Goal: Check status: Check status

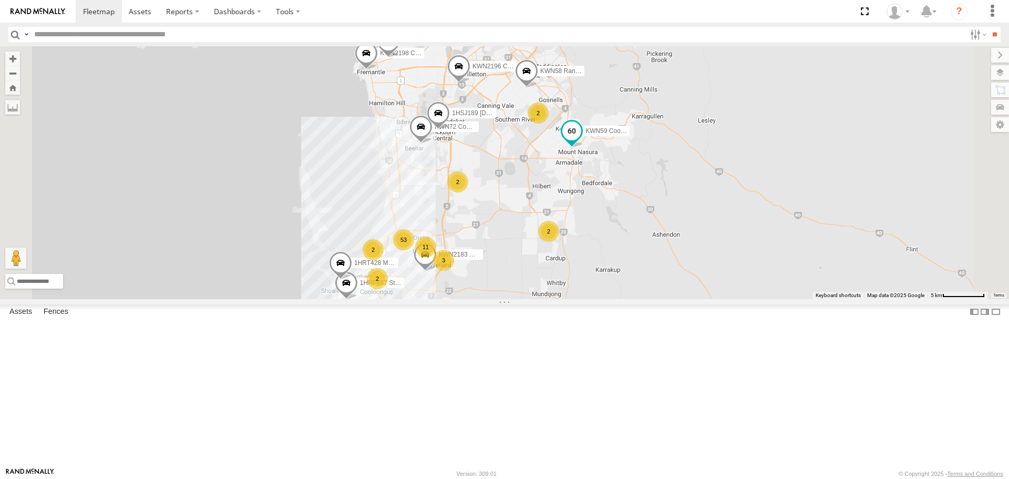
click at [581, 141] on span at bounding box center [571, 131] width 19 height 19
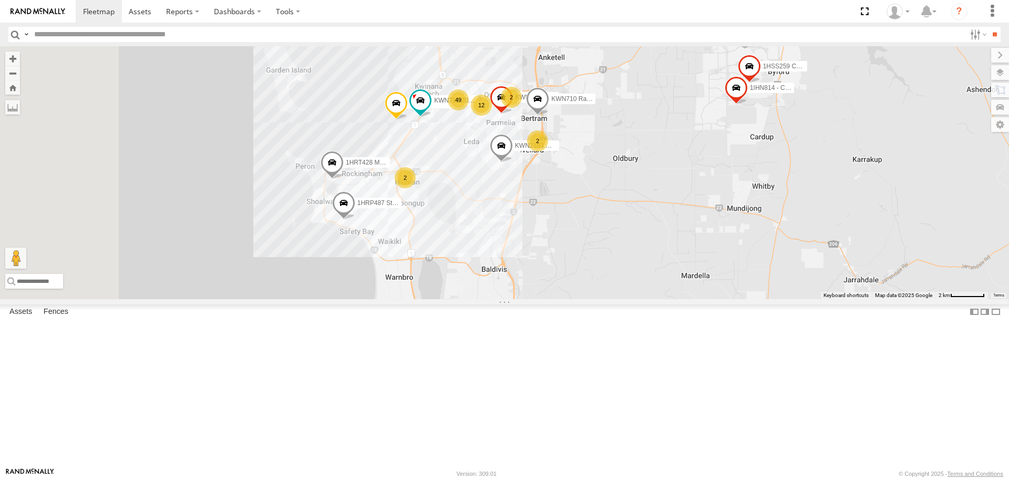
drag, startPoint x: 576, startPoint y: 351, endPoint x: 717, endPoint y: 224, distance: 190.2
click at [717, 224] on div "1I0C646 Manager Planning KWN59 Coord Envi&Waste KWN46 Facil.Maint KWN2196 Coor.…" at bounding box center [504, 172] width 1009 height 252
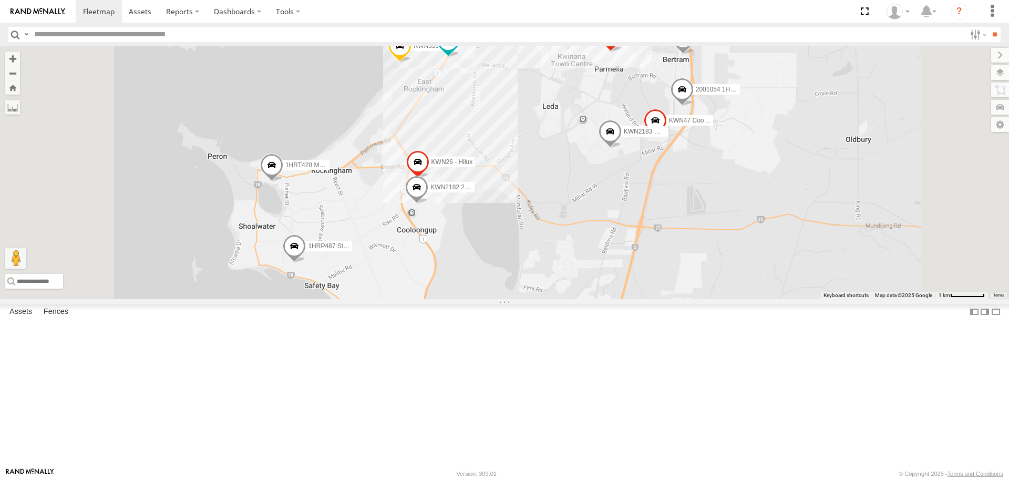
click at [428, 204] on span at bounding box center [416, 190] width 23 height 28
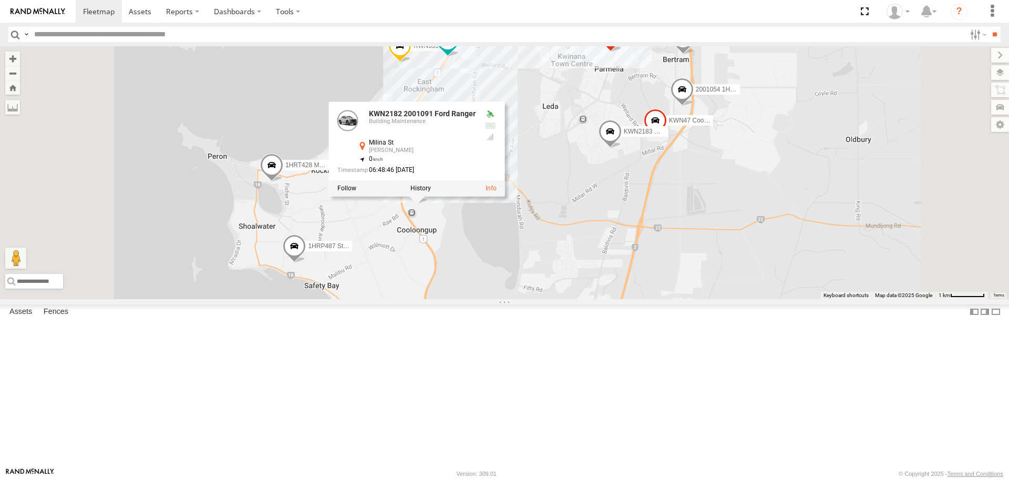
click at [505, 197] on div at bounding box center [417, 189] width 176 height 16
click at [431, 192] on label at bounding box center [420, 188] width 20 height 7
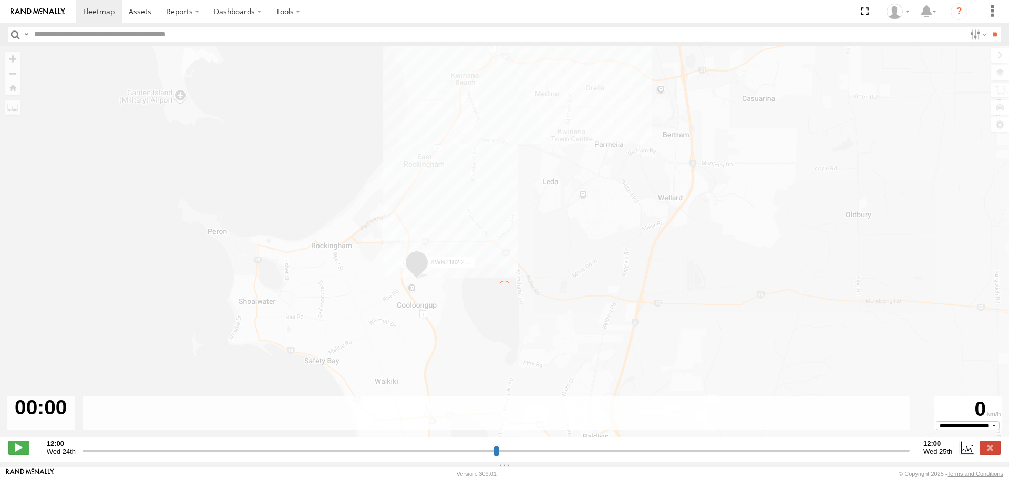
type input "**********"
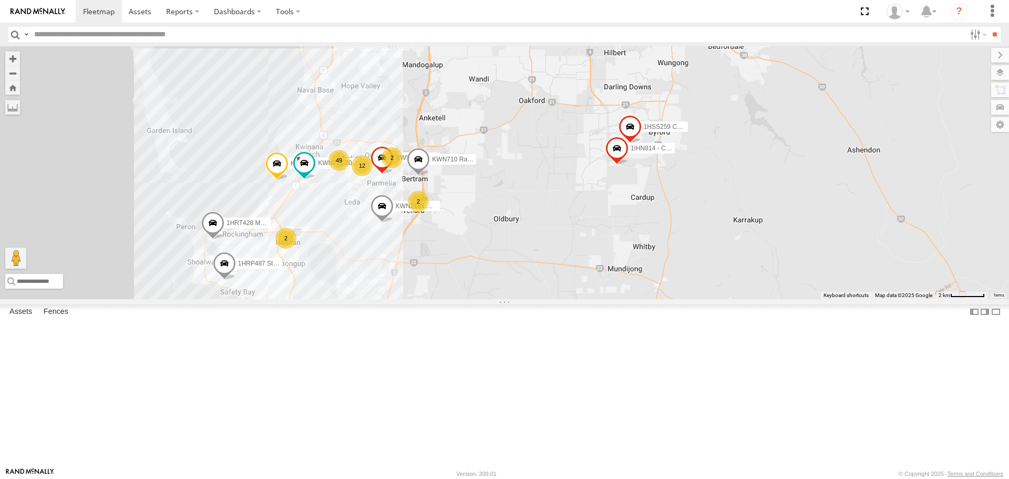
drag, startPoint x: 544, startPoint y: 332, endPoint x: 646, endPoint y: 226, distance: 147.2
click at [646, 226] on div "1I0C646 Manager Planning KWN59 Coord Envi&Waste KWN46 Facil.Maint KWN2196 Coor.…" at bounding box center [504, 172] width 1009 height 252
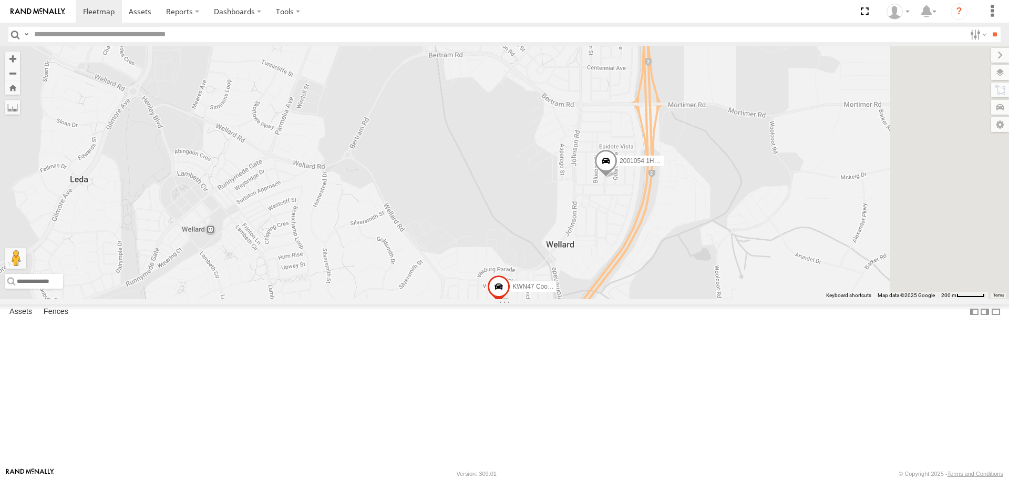
drag, startPoint x: 633, startPoint y: 331, endPoint x: 489, endPoint y: 156, distance: 227.0
click at [489, 156] on div "1I0C646 Manager Planning KWN59 Coord Envi&Waste KWN46 Facil.Maint KWN2196 Coor.…" at bounding box center [504, 172] width 1009 height 252
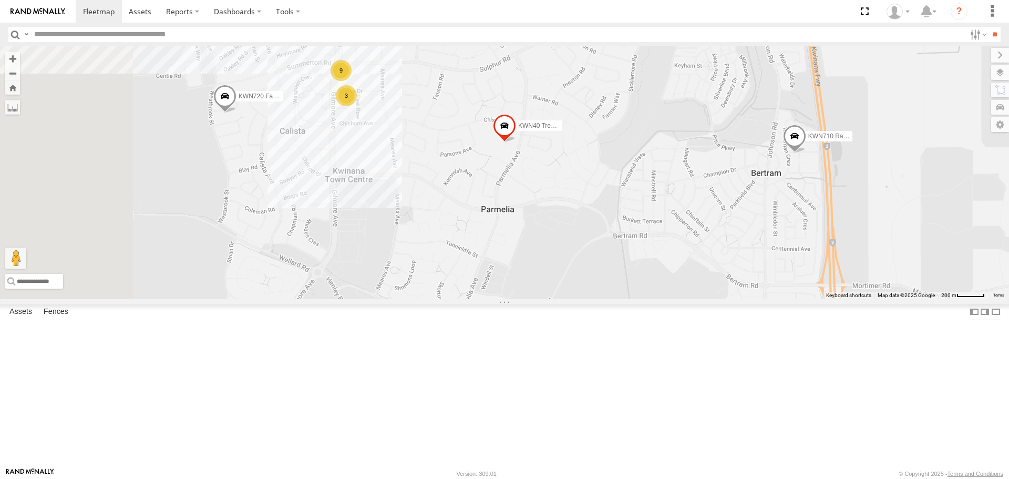
drag, startPoint x: 497, startPoint y: 145, endPoint x: 682, endPoint y: 328, distance: 260.9
click at [682, 299] on div "1I0C646 Manager Planning KWN59 Coord Envi&Waste KWN46 Facil.Maint KWN2196 Coor.…" at bounding box center [504, 172] width 1009 height 252
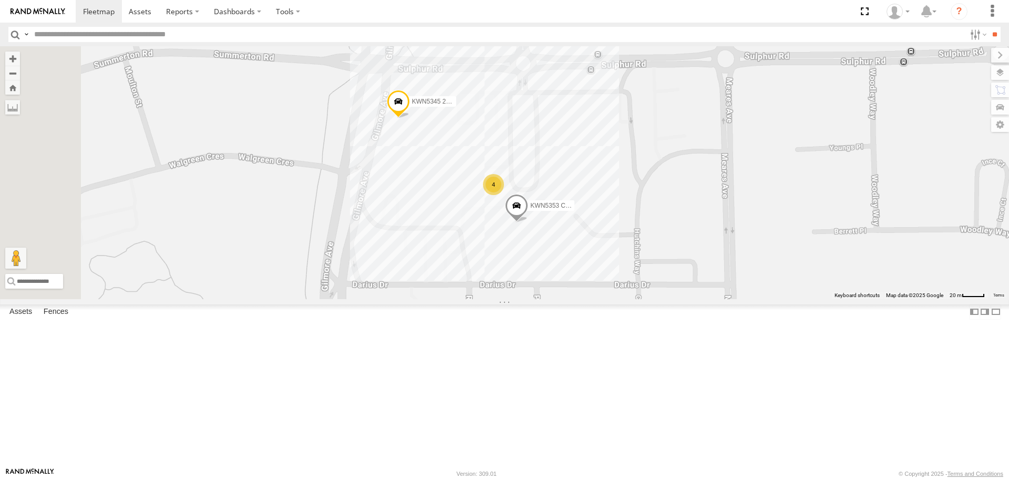
drag, startPoint x: 521, startPoint y: 194, endPoint x: 579, endPoint y: 343, distance: 160.2
click at [579, 299] on div "1I0C646 Manager Planning KWN59 Coord Envi&Waste KWN46 Facil.Maint KWN2196 Coor.…" at bounding box center [504, 172] width 1009 height 252
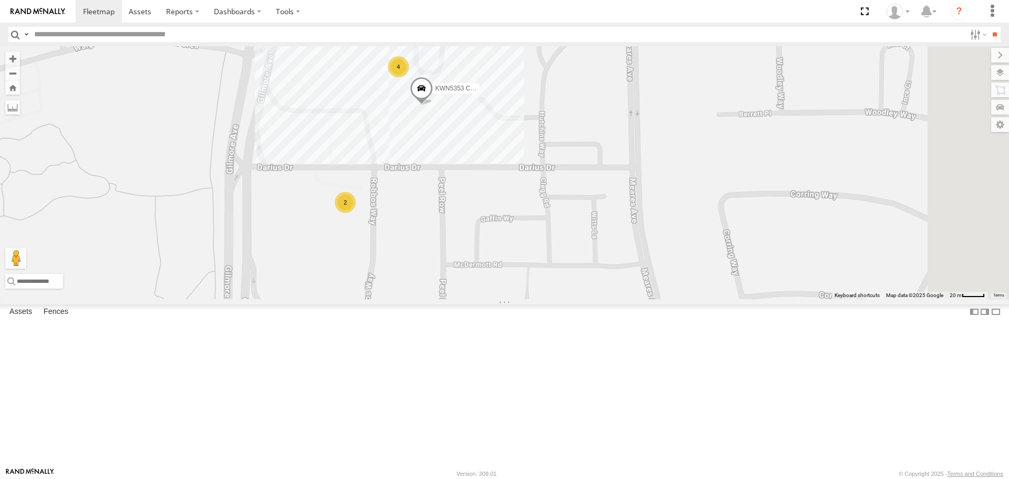
drag, startPoint x: 487, startPoint y: 228, endPoint x: 395, endPoint y: 93, distance: 163.0
click at [389, 95] on div "1I0C646 Manager Planning KWN59 Coord Envi&Waste KWN46 Facil.Maint KWN2196 Coor.…" at bounding box center [504, 172] width 1009 height 252
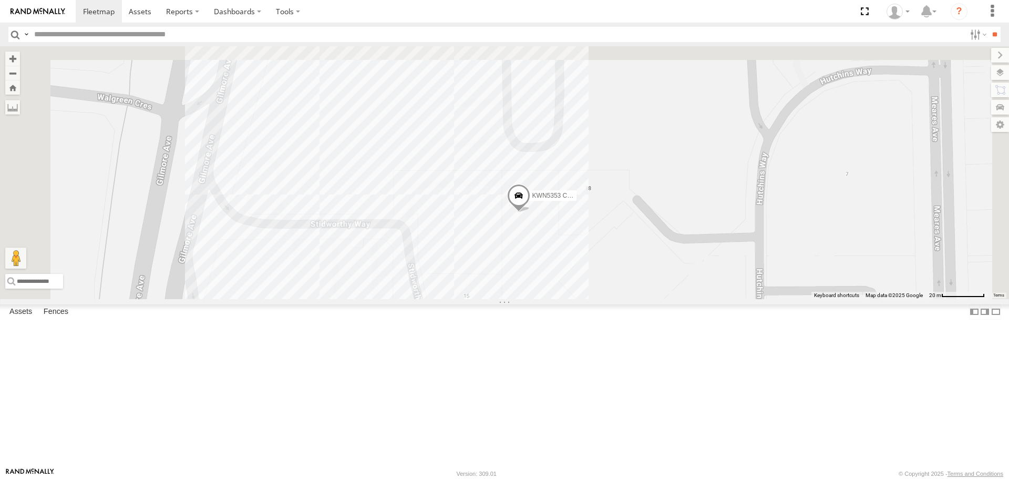
drag, startPoint x: 506, startPoint y: 149, endPoint x: 517, endPoint y: 389, distance: 240.4
click at [517, 299] on div "1I0C646 Manager Planning KWN59 Coord Envi&Waste KWN46 Facil.Maint KWN2196 Coor.…" at bounding box center [504, 172] width 1009 height 252
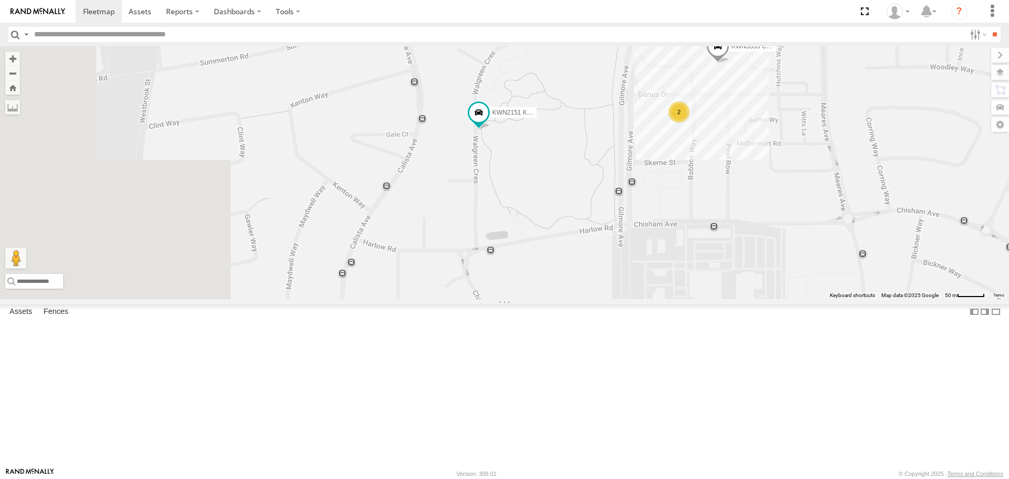
drag, startPoint x: 553, startPoint y: 405, endPoint x: 722, endPoint y: 176, distance: 284.8
click at [722, 176] on div "KWN5345 2000778 Bartco VMS KWN5353 CCTV Trailer KWN1945 Flocon KWN2151 KAP 8 2 …" at bounding box center [504, 172] width 1009 height 252
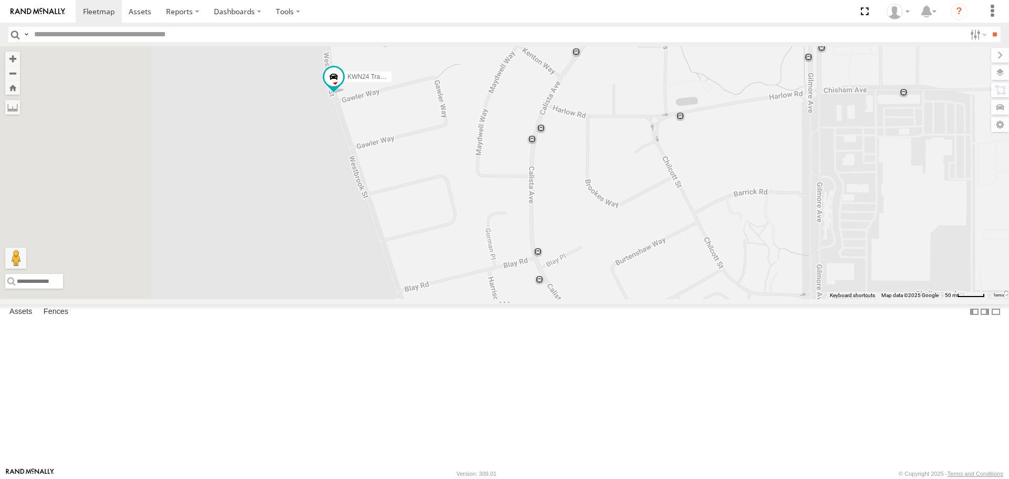
drag, startPoint x: 497, startPoint y: 273, endPoint x: 622, endPoint y: 170, distance: 161.7
click at [622, 170] on div "KWN5345 2000778 Bartco VMS KWN5353 CCTV Trailer KWN1945 Flocon KWN2151 KAP 8 2 …" at bounding box center [504, 172] width 1009 height 252
